Goal: Information Seeking & Learning: Learn about a topic

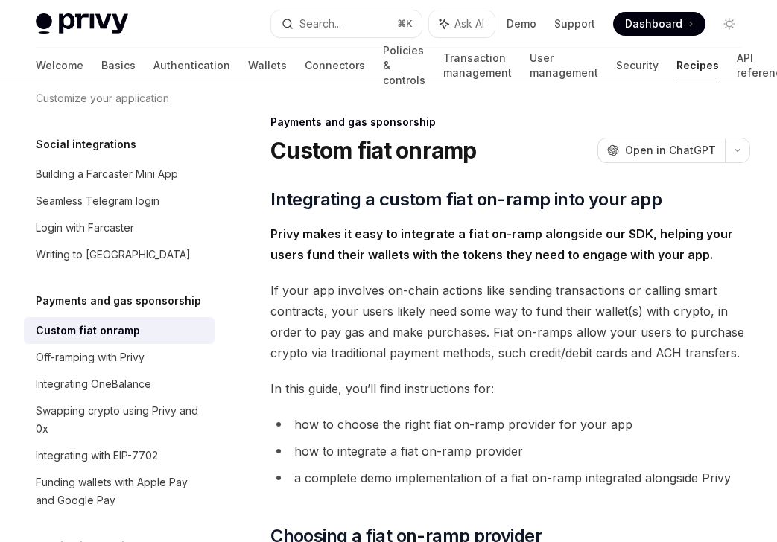
click at [350, 7] on div "Privy Docs home page Search... ⌘ K Ask AI Demo Support Dashboard Dashboard Sear…" at bounding box center [388, 24] width 705 height 48
click at [329, 22] on div "Search..." at bounding box center [320, 24] width 42 height 18
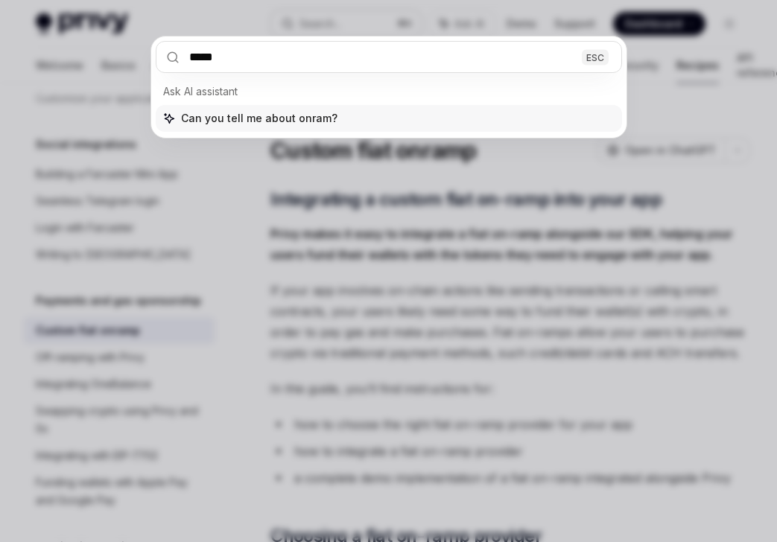
type input "******"
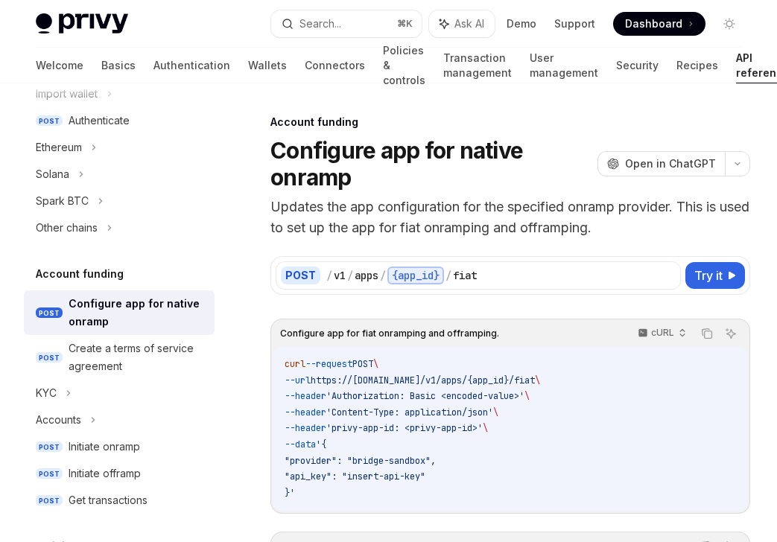
click at [78, 29] on img at bounding box center [82, 23] width 92 height 21
type textarea "*"
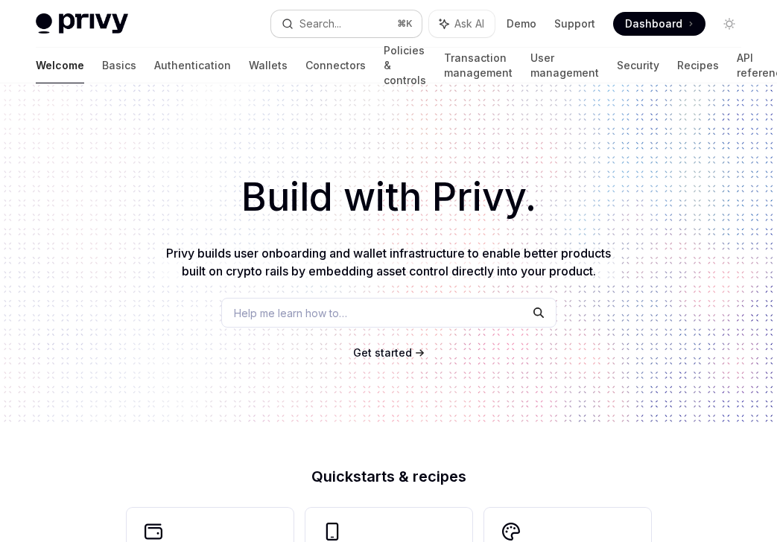
click at [352, 25] on button "Search... ⌘ K" at bounding box center [346, 23] width 150 height 27
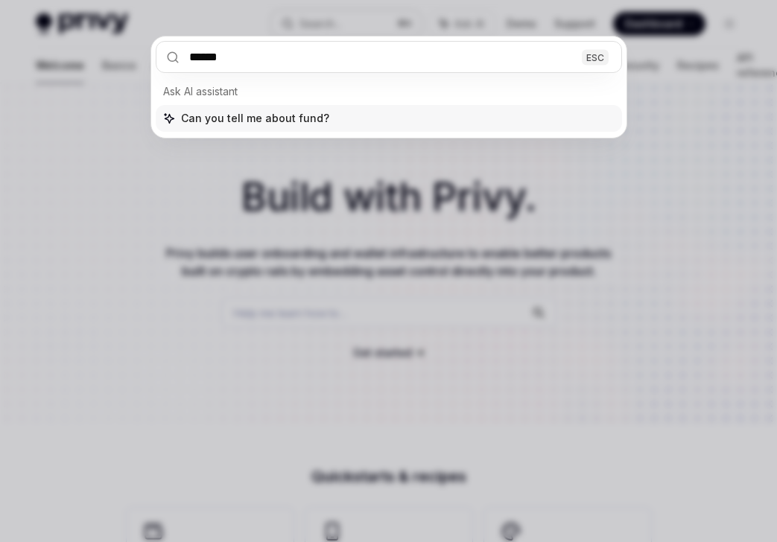
type input "*******"
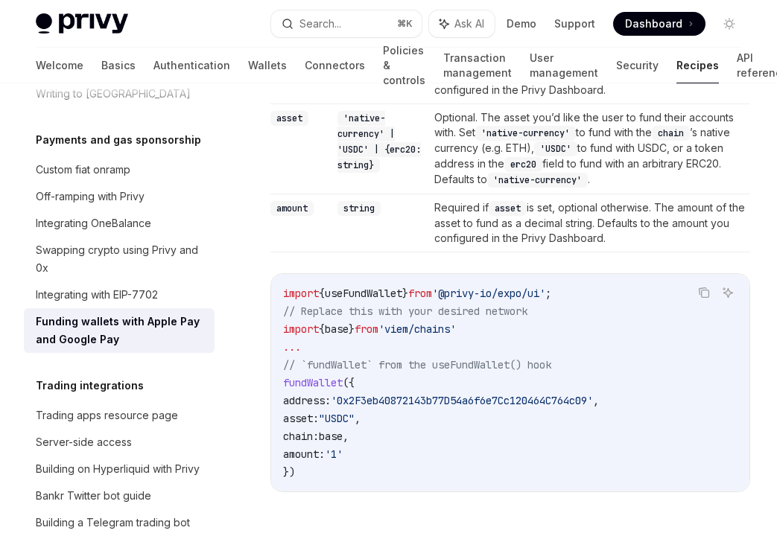
scroll to position [2010, 0]
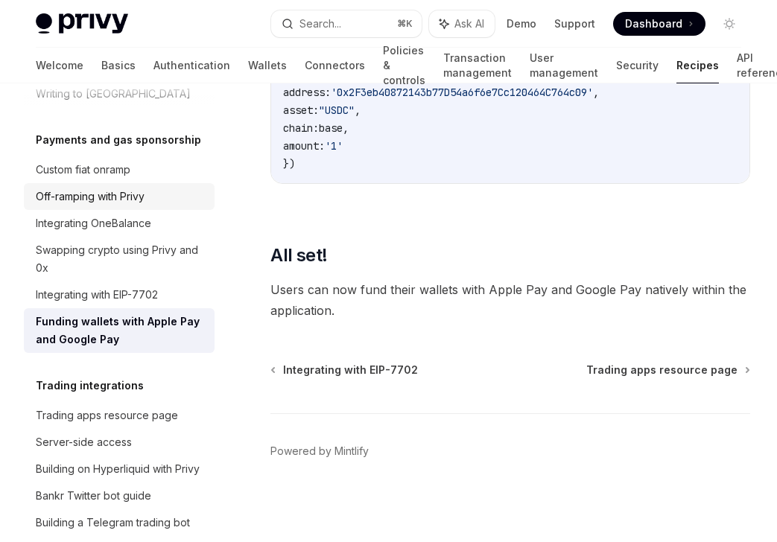
click at [142, 183] on link "Off-ramping with Privy" at bounding box center [119, 196] width 191 height 27
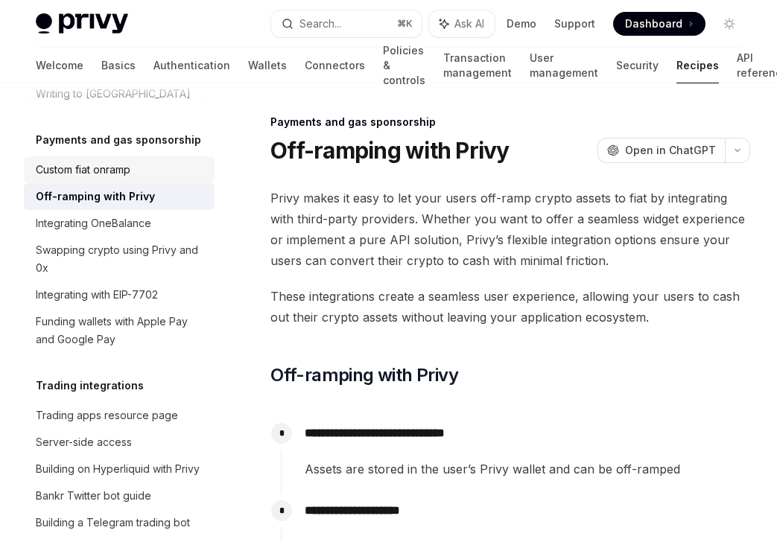
click at [83, 161] on div "Custom fiat onramp" at bounding box center [83, 170] width 95 height 18
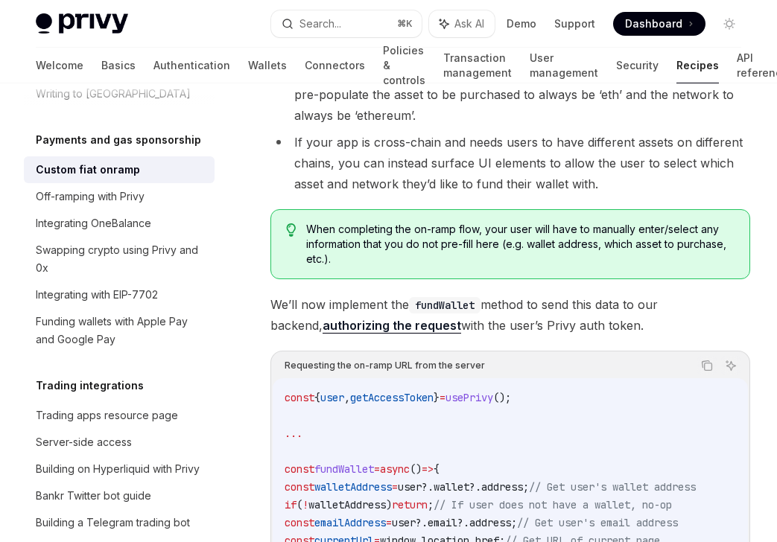
scroll to position [2218, 0]
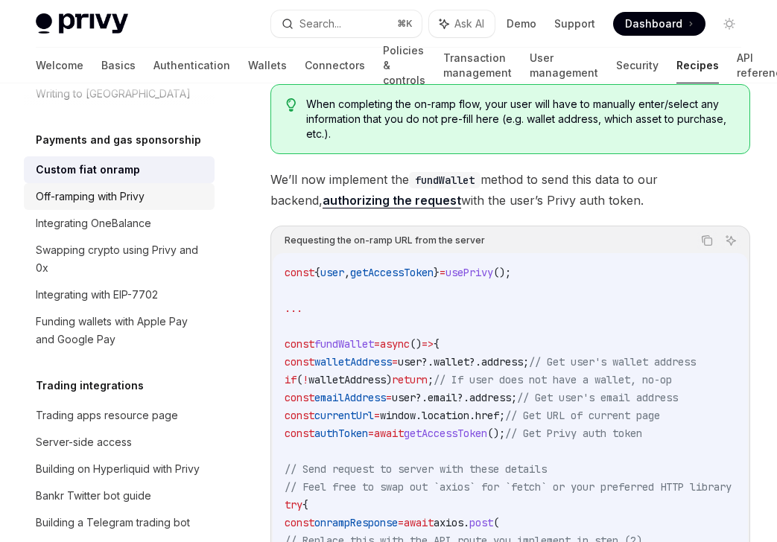
click at [98, 188] on div "Off-ramping with Privy" at bounding box center [90, 197] width 109 height 18
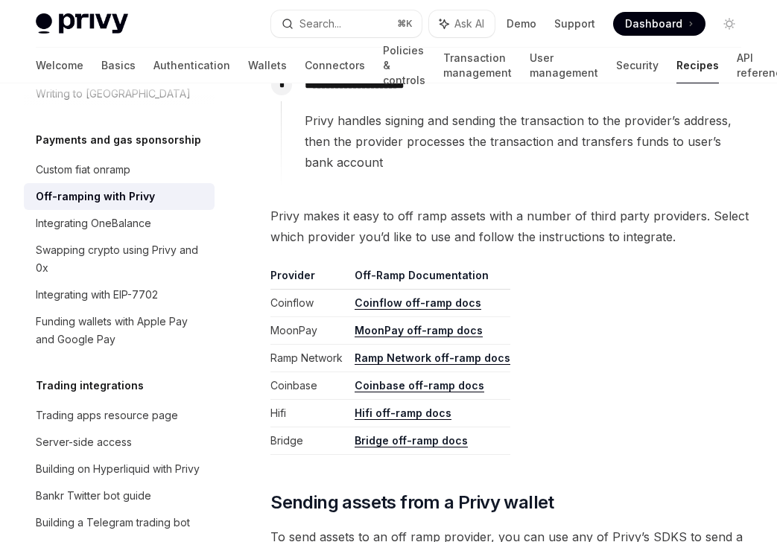
scroll to position [649, 0]
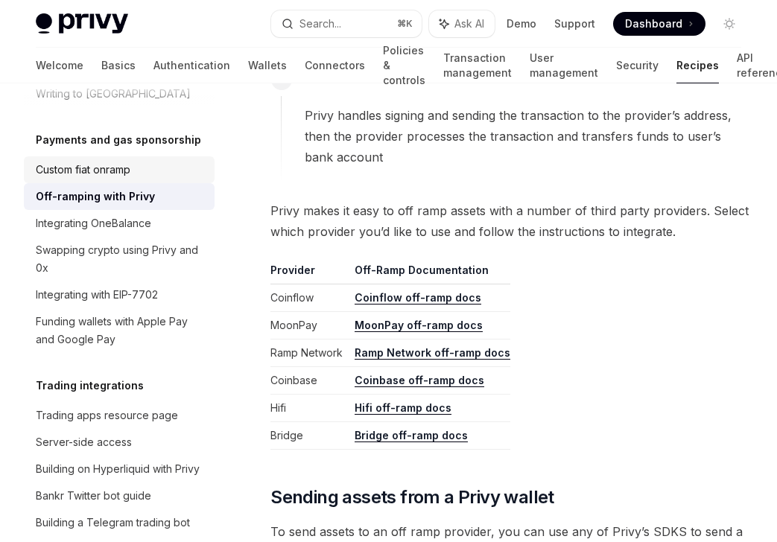
click at [86, 161] on div "Custom fiat onramp" at bounding box center [83, 170] width 95 height 18
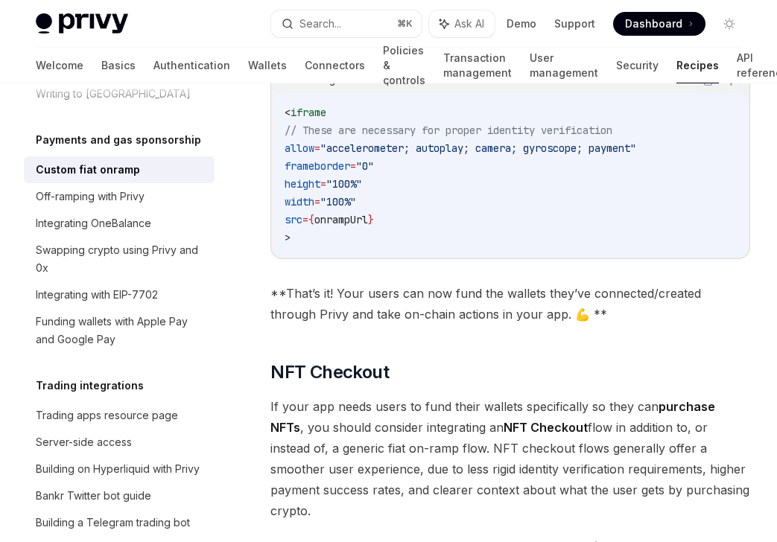
scroll to position [5162, 0]
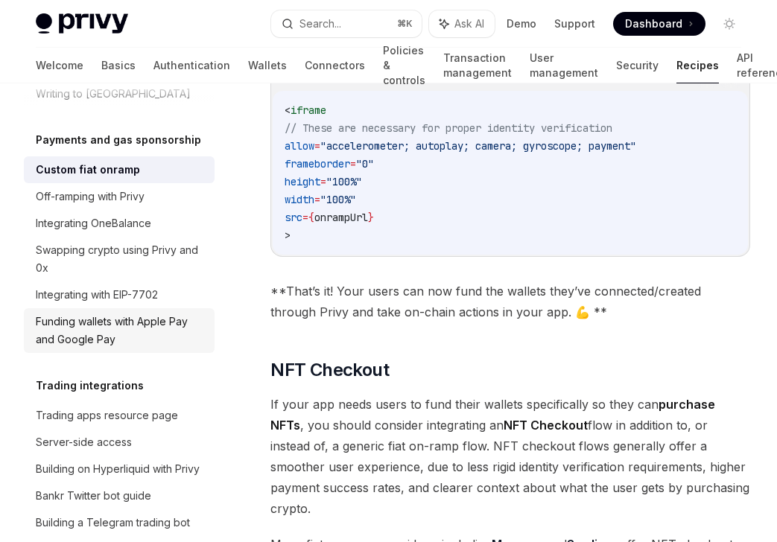
click at [80, 313] on div "Funding wallets with Apple Pay and Google Pay" at bounding box center [121, 331] width 170 height 36
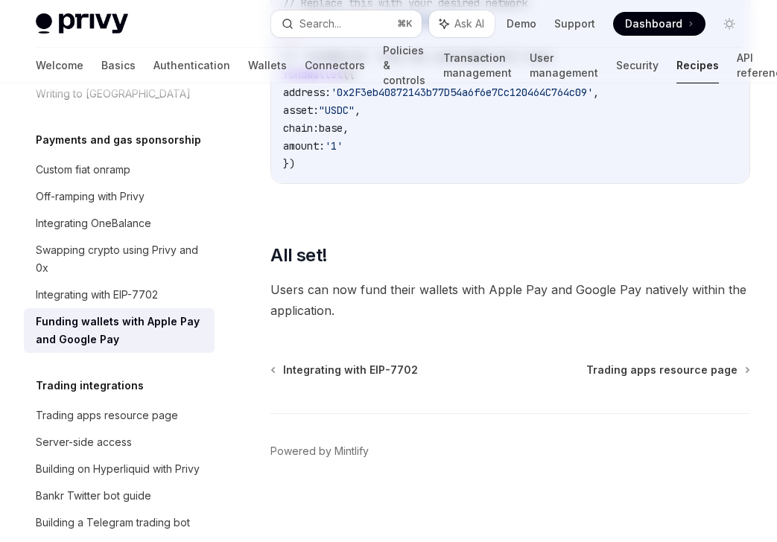
type textarea "*"
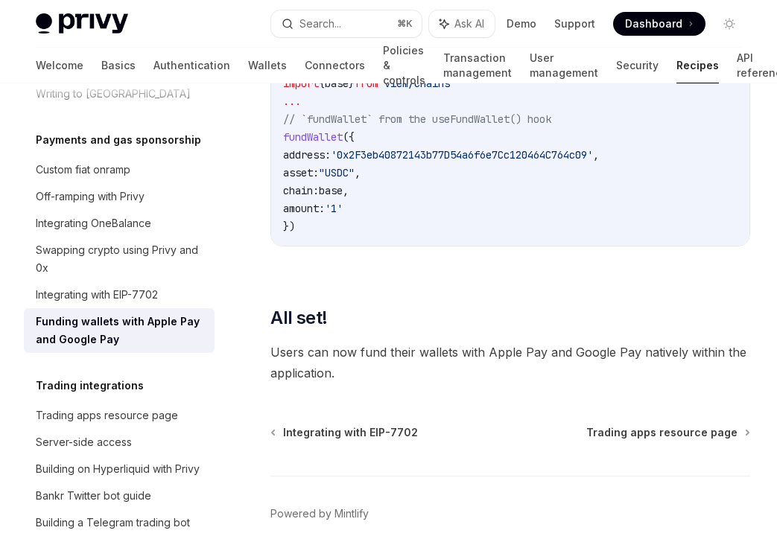
scroll to position [2010, 0]
